Goal: Task Accomplishment & Management: Use online tool/utility

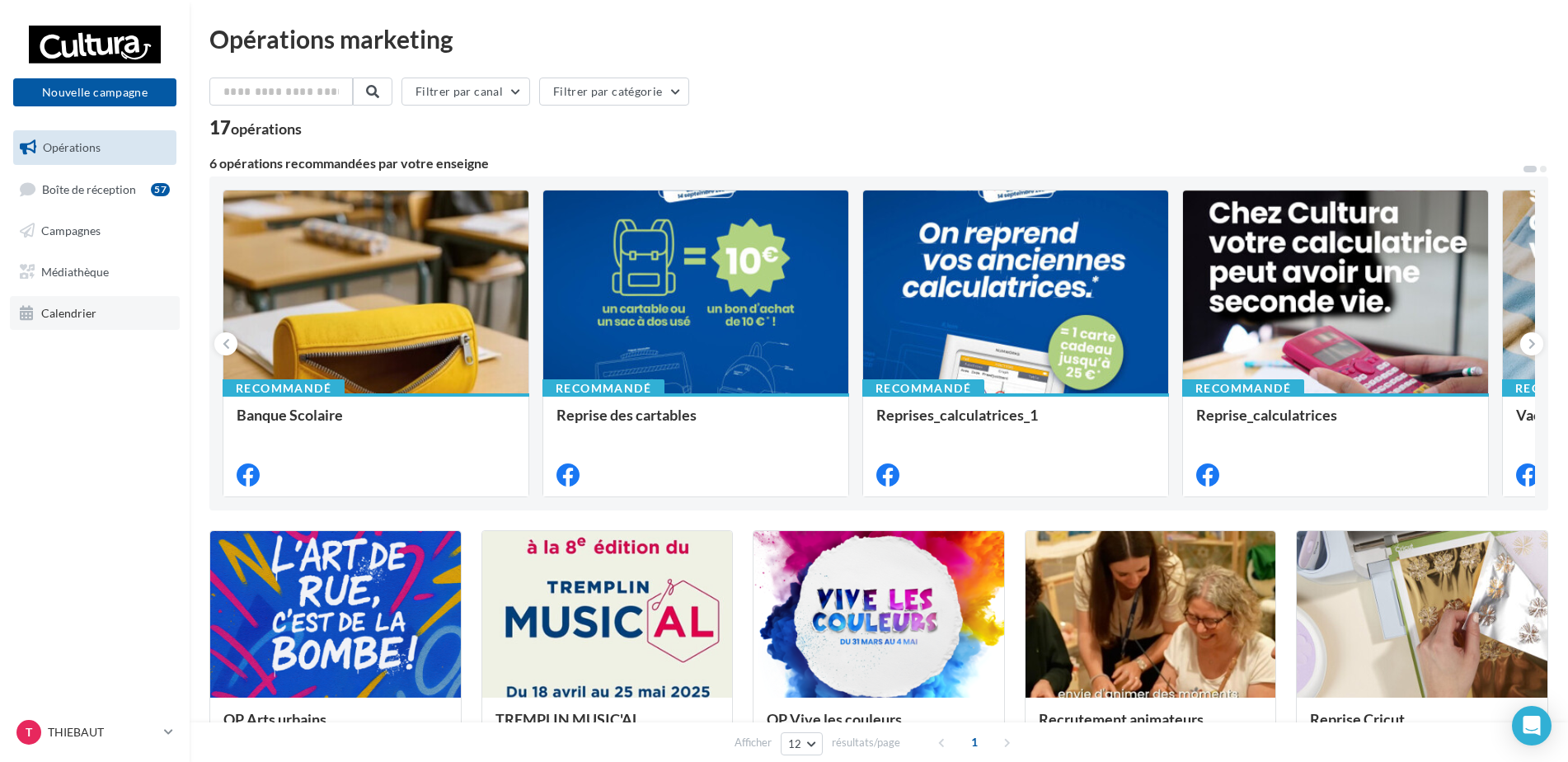
click at [117, 309] on link "Calendrier" at bounding box center [94, 314] width 169 height 35
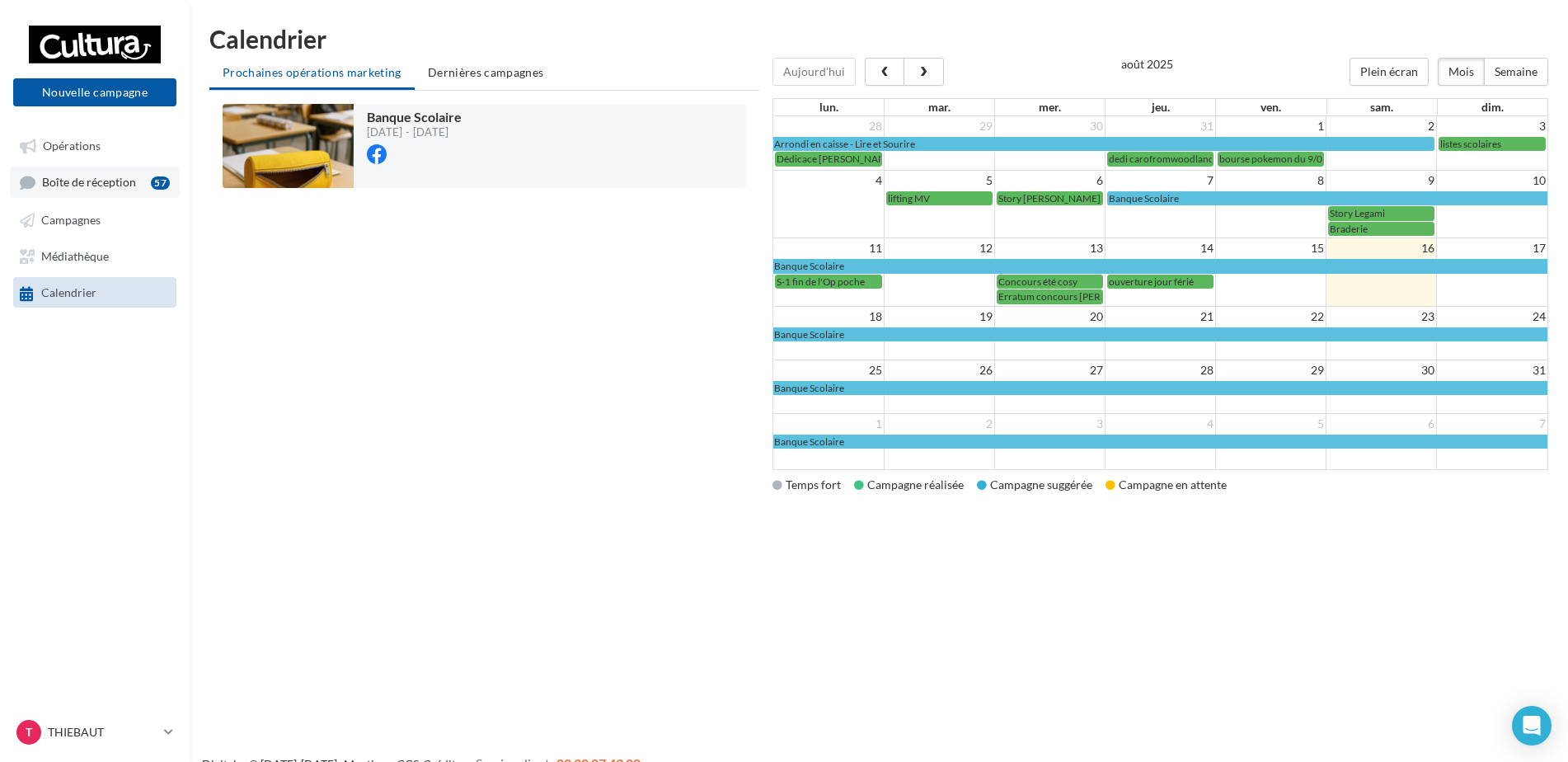
click at [118, 185] on span "Boîte de réception" at bounding box center [89, 182] width 93 height 14
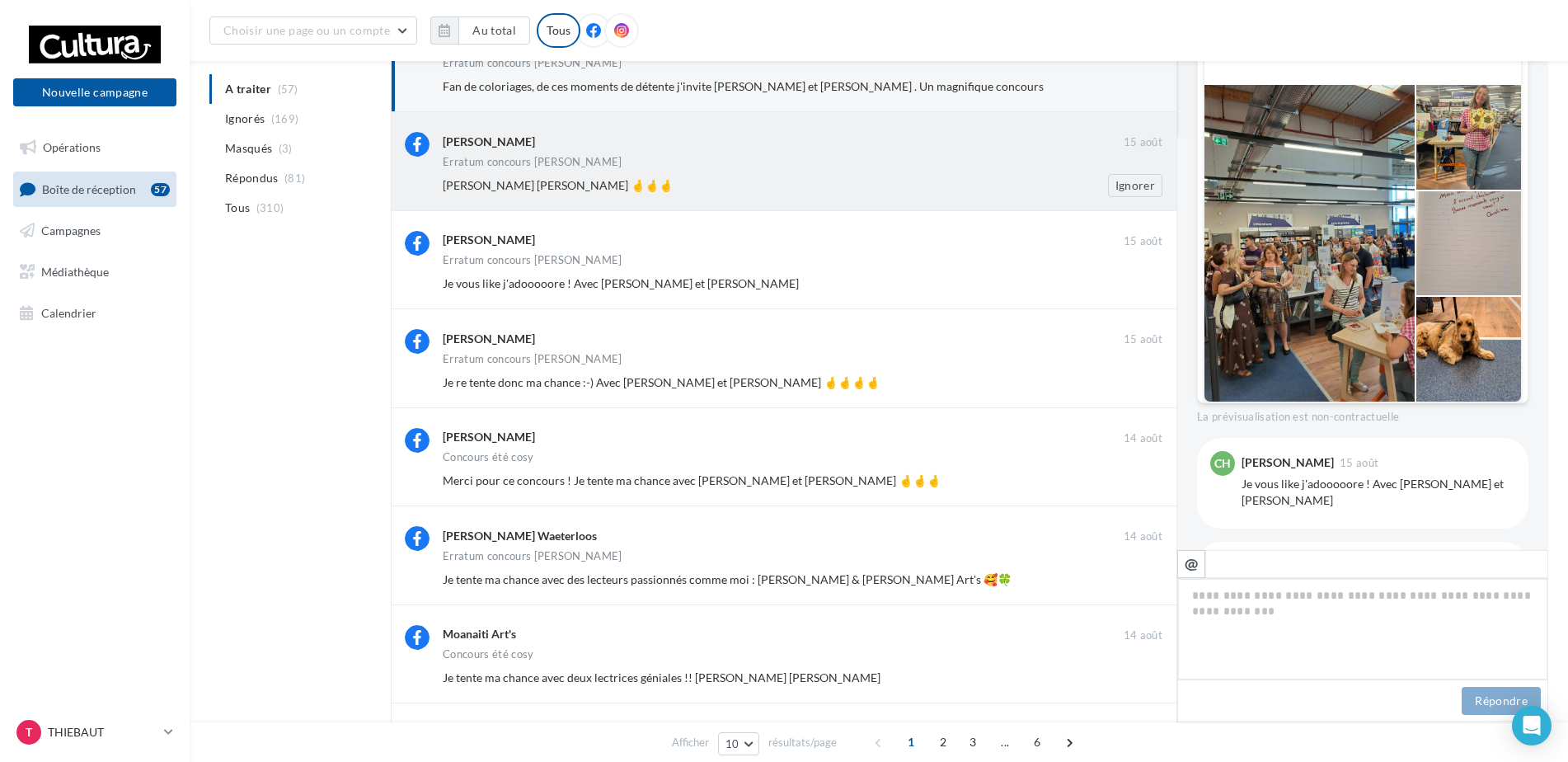
scroll to position [165, 0]
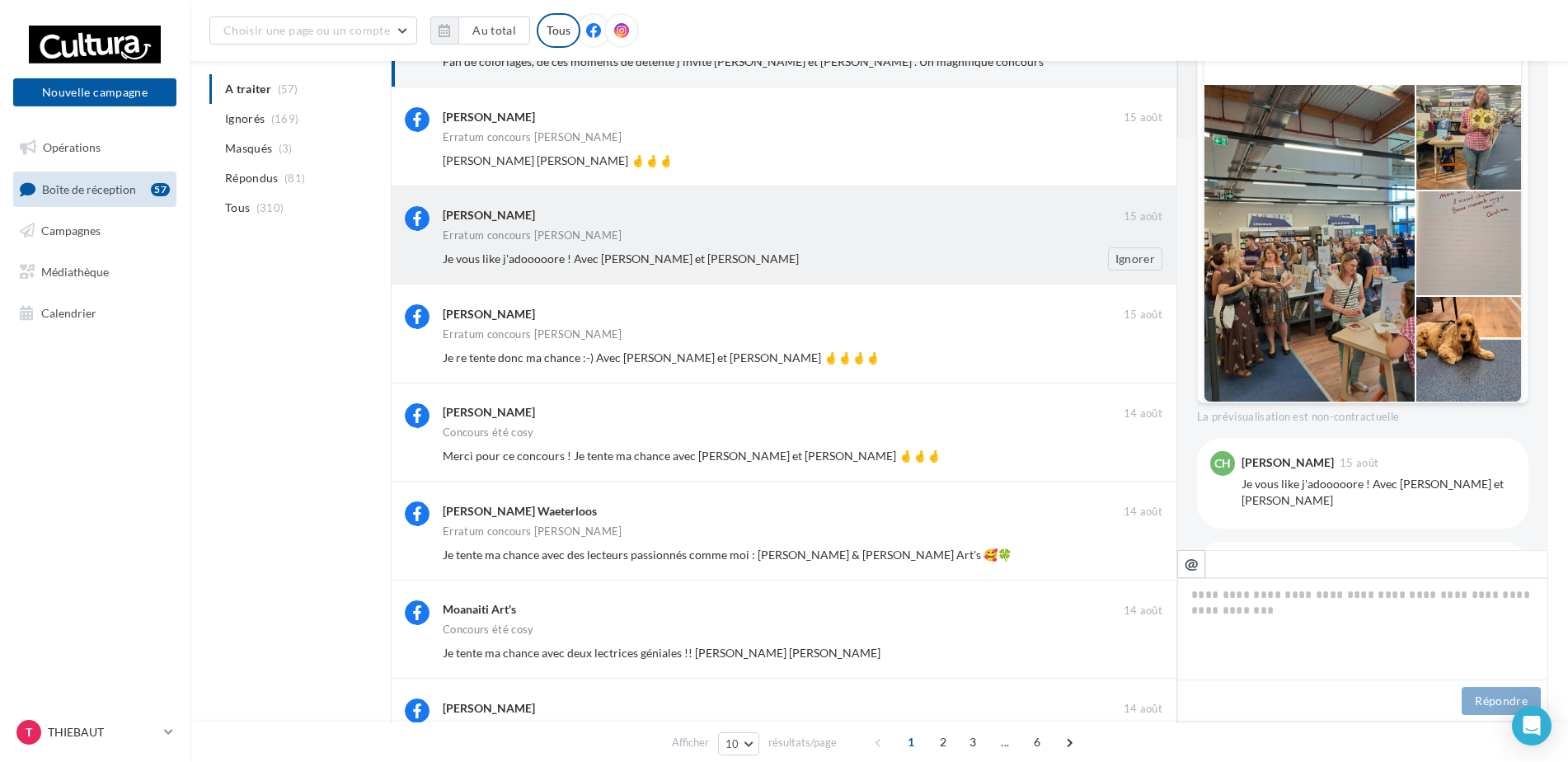
click at [867, 256] on div "Je vous like j'adooooore ! Avec Baptiste Hazebroucq et Antoine hzq" at bounding box center [748, 258] width 613 height 17
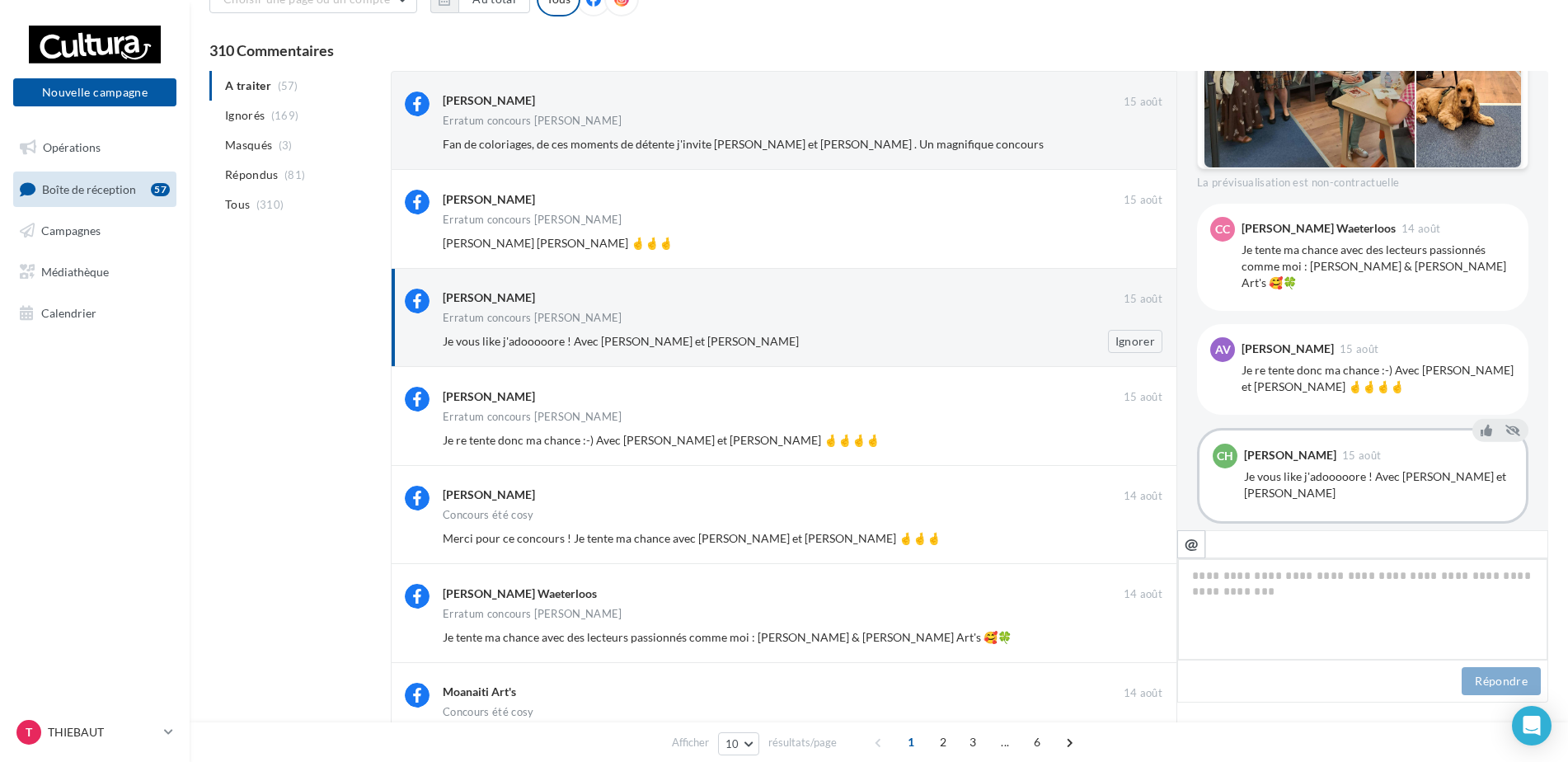
scroll to position [0, 0]
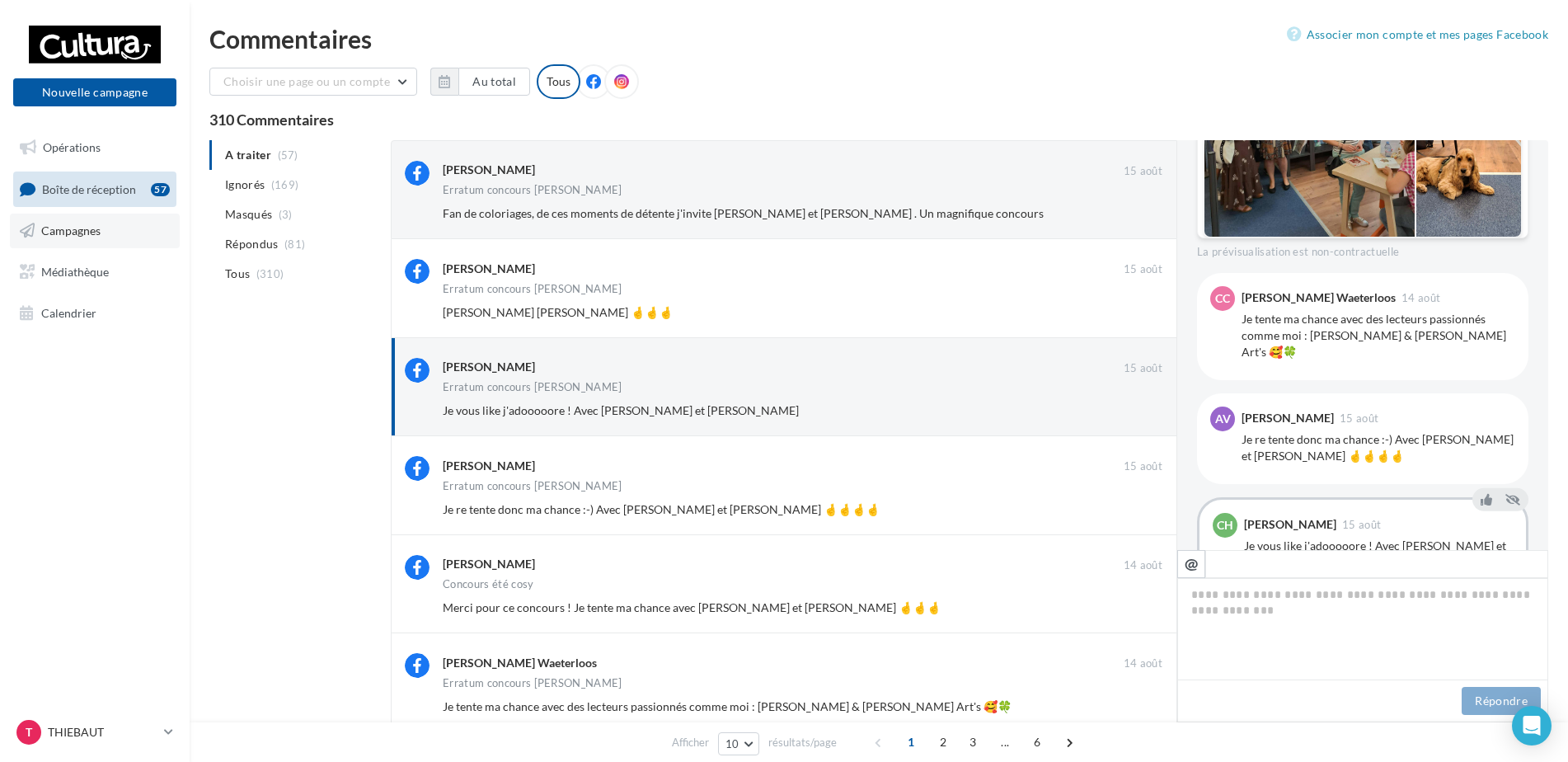
click at [95, 232] on span "Campagnes" at bounding box center [70, 230] width 59 height 14
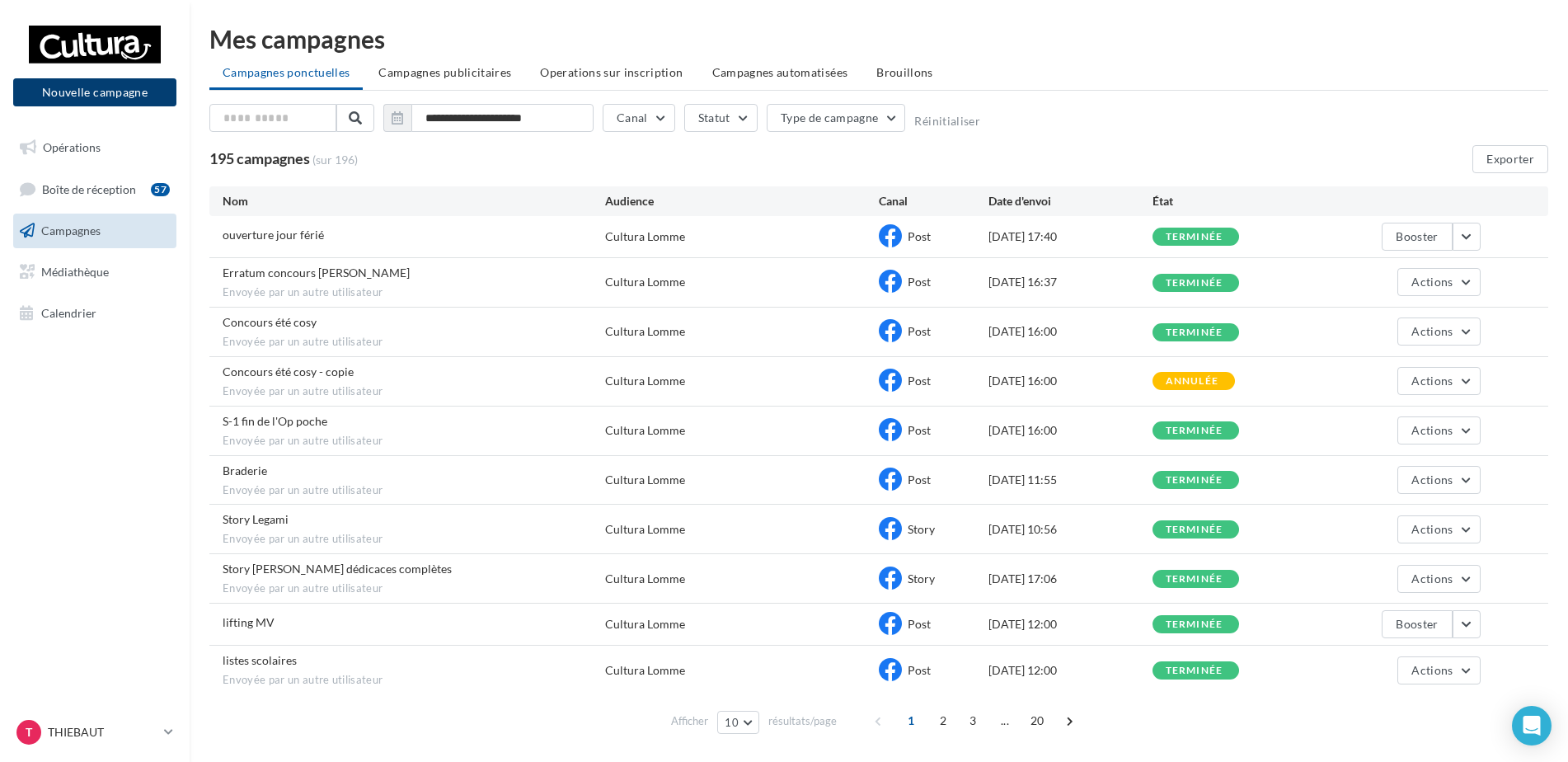
click at [139, 105] on button "Nouvelle campagne" at bounding box center [95, 92] width 164 height 28
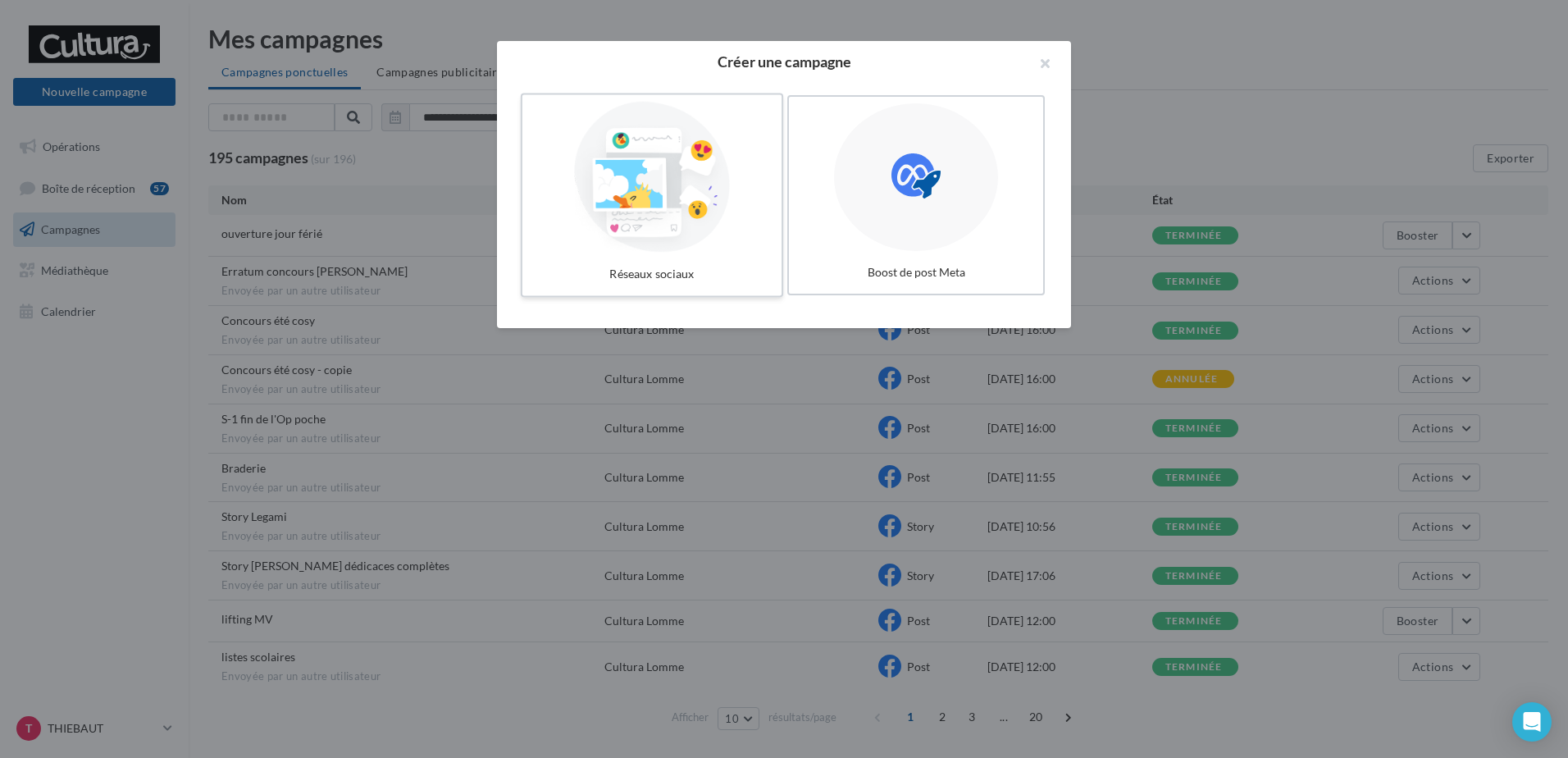
click at [756, 224] on div at bounding box center [652, 177] width 246 height 151
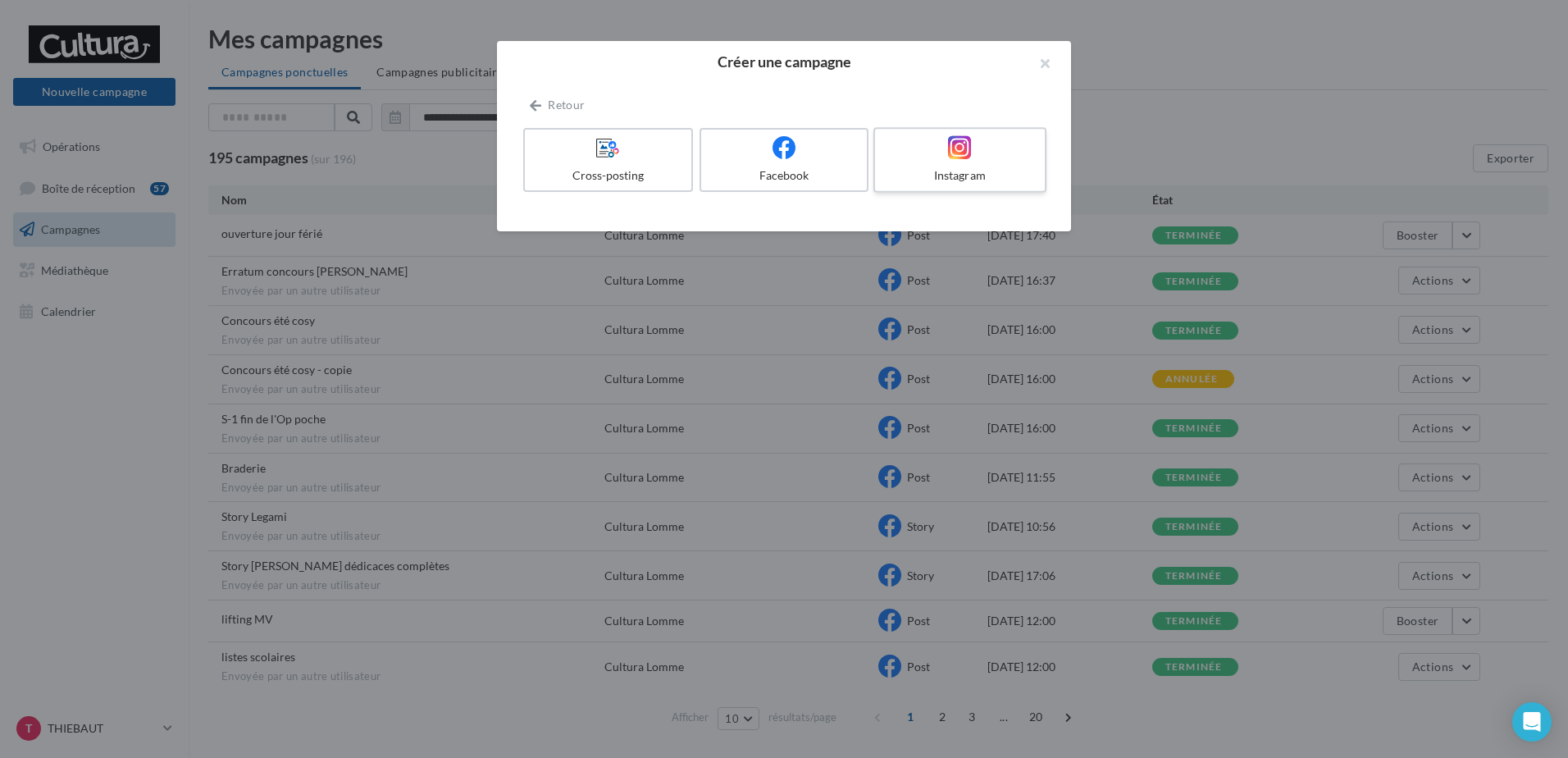
click at [982, 160] on div at bounding box center [959, 148] width 156 height 25
